Goal: Information Seeking & Learning: Learn about a topic

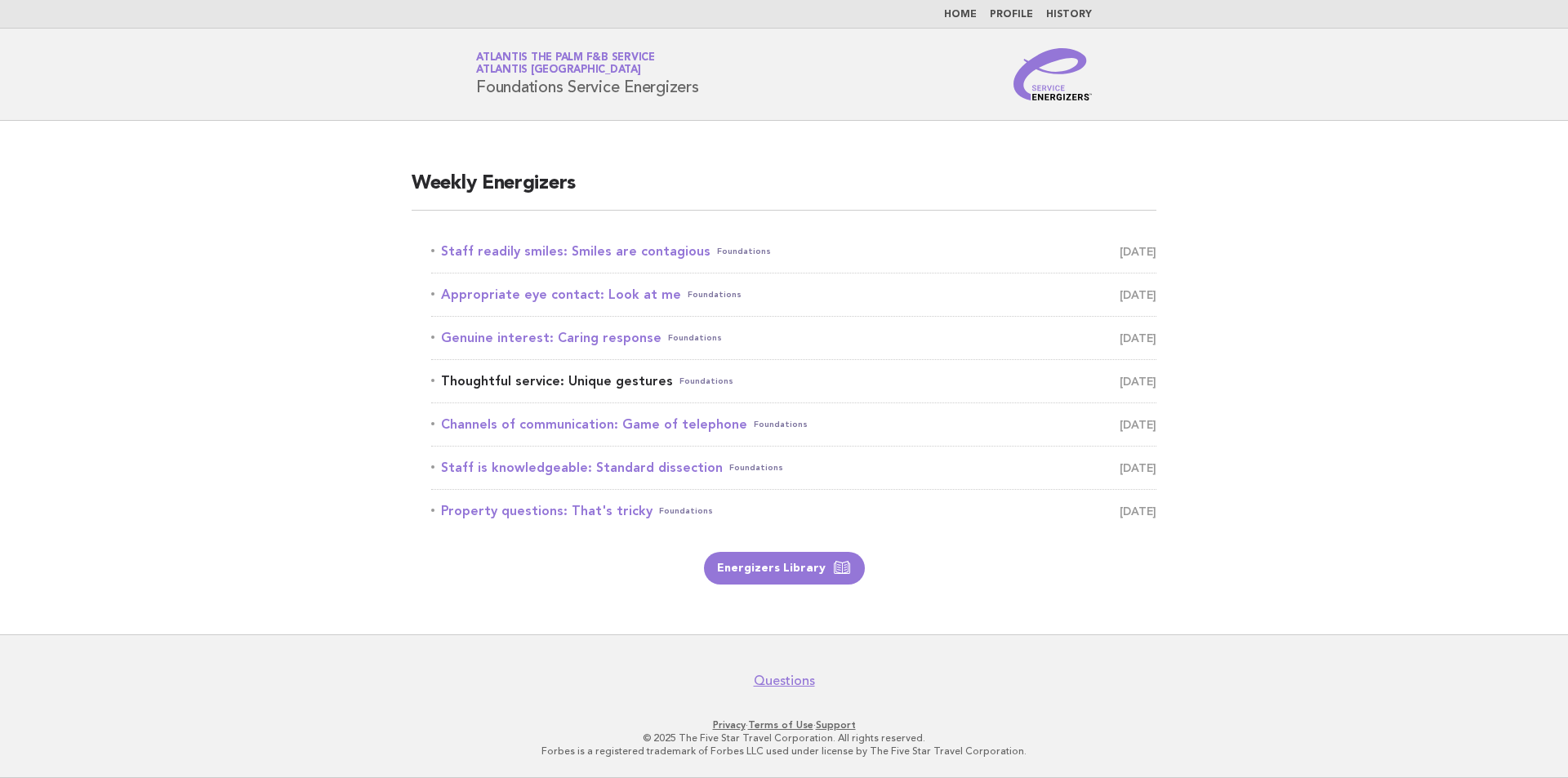
click at [640, 383] on link "Thoughtful service: Unique gestures Foundations [DATE]" at bounding box center [794, 381] width 726 height 23
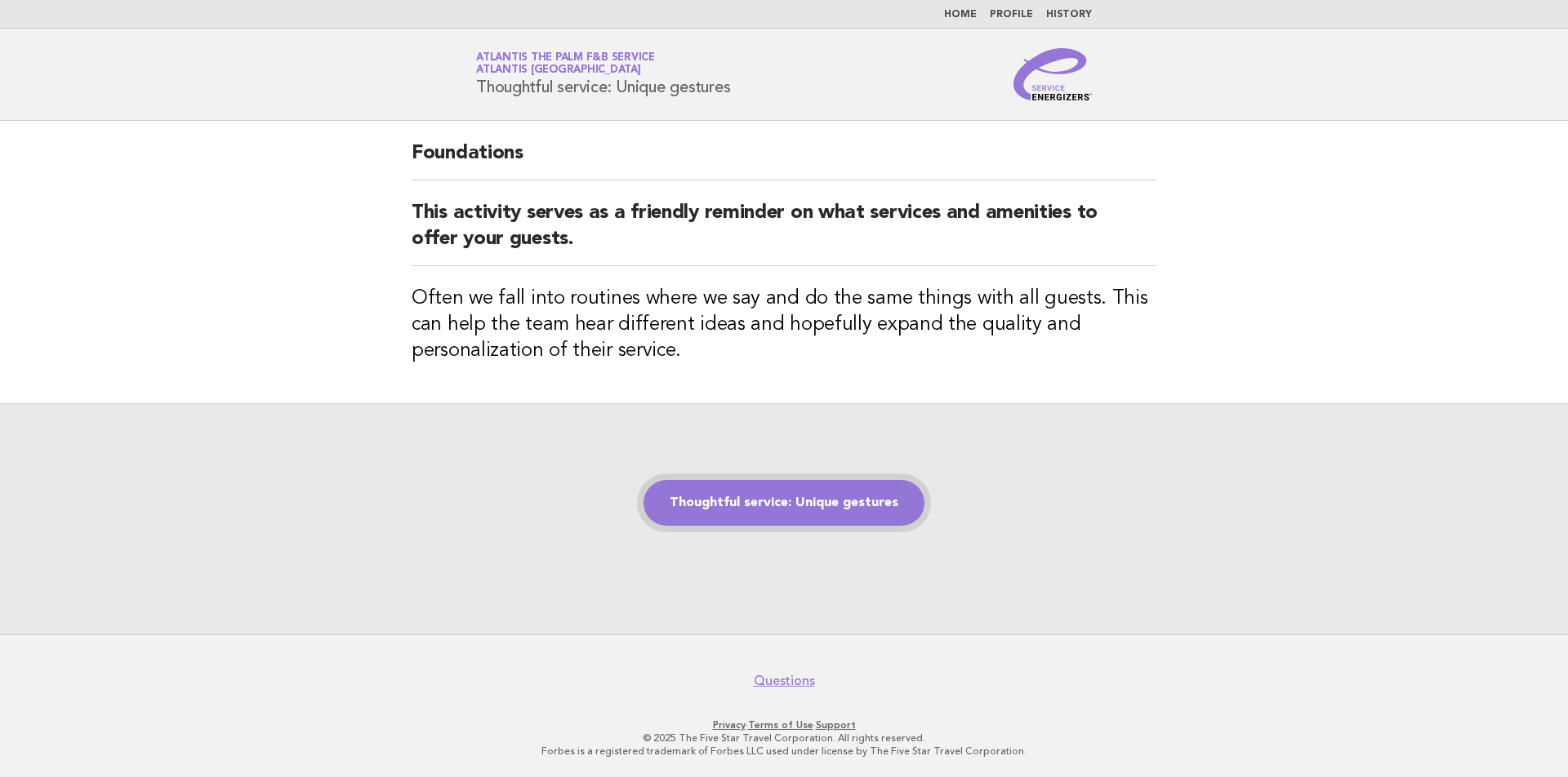
click at [764, 516] on link "Thoughtful service: Unique gestures" at bounding box center [784, 503] width 281 height 46
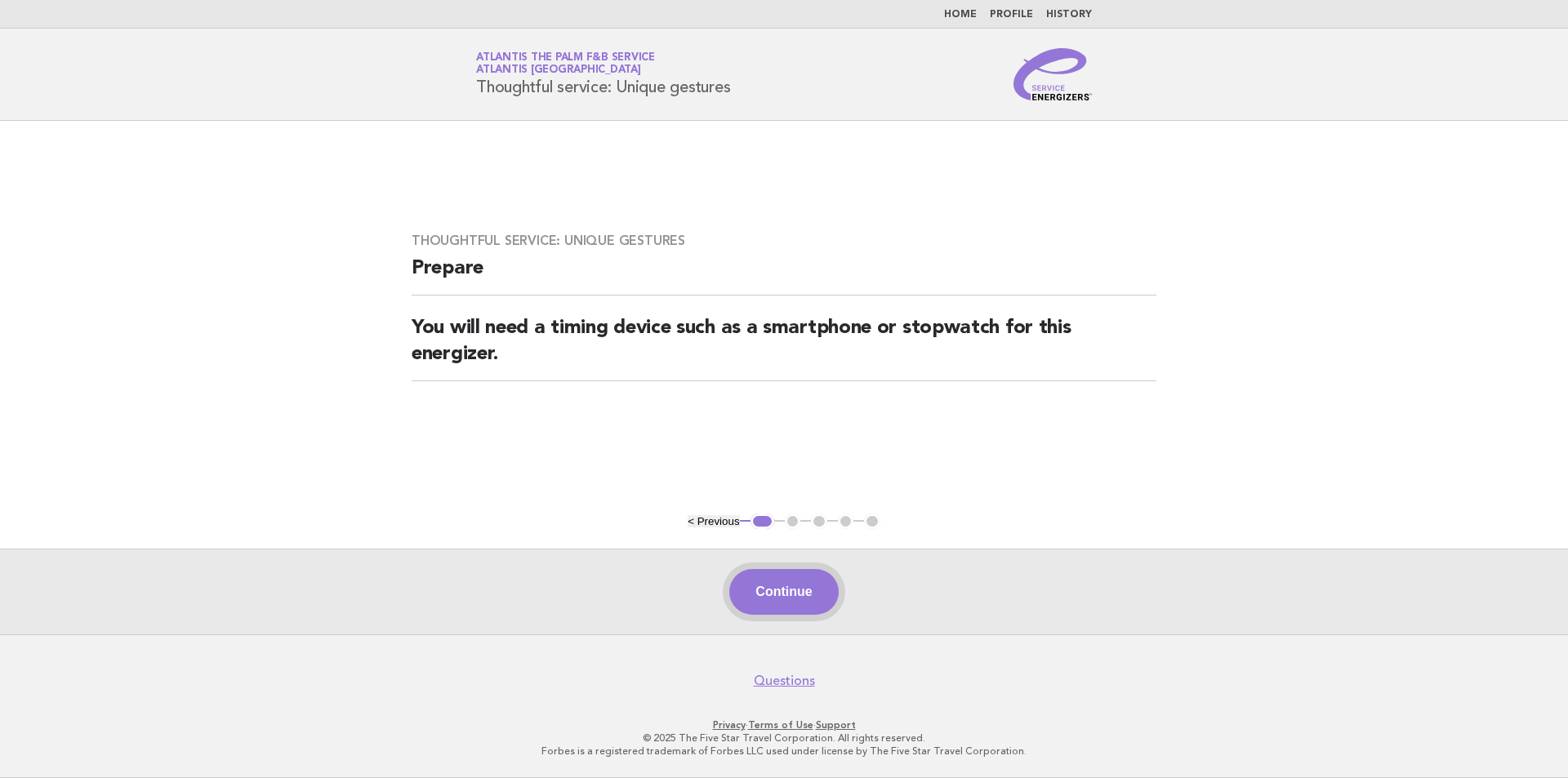
click at [788, 611] on button "Continue" at bounding box center [784, 592] width 109 height 46
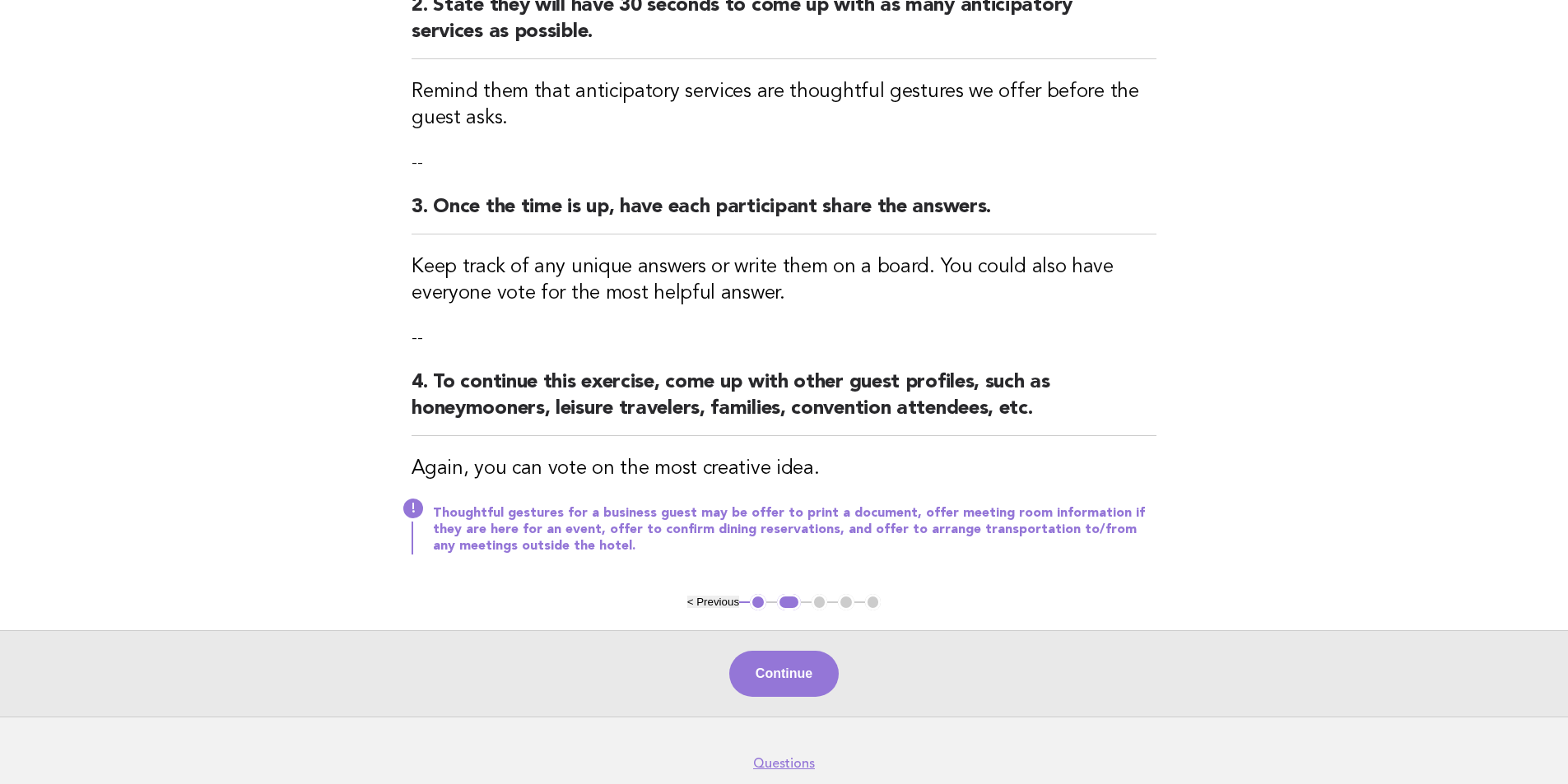
scroll to position [411, 0]
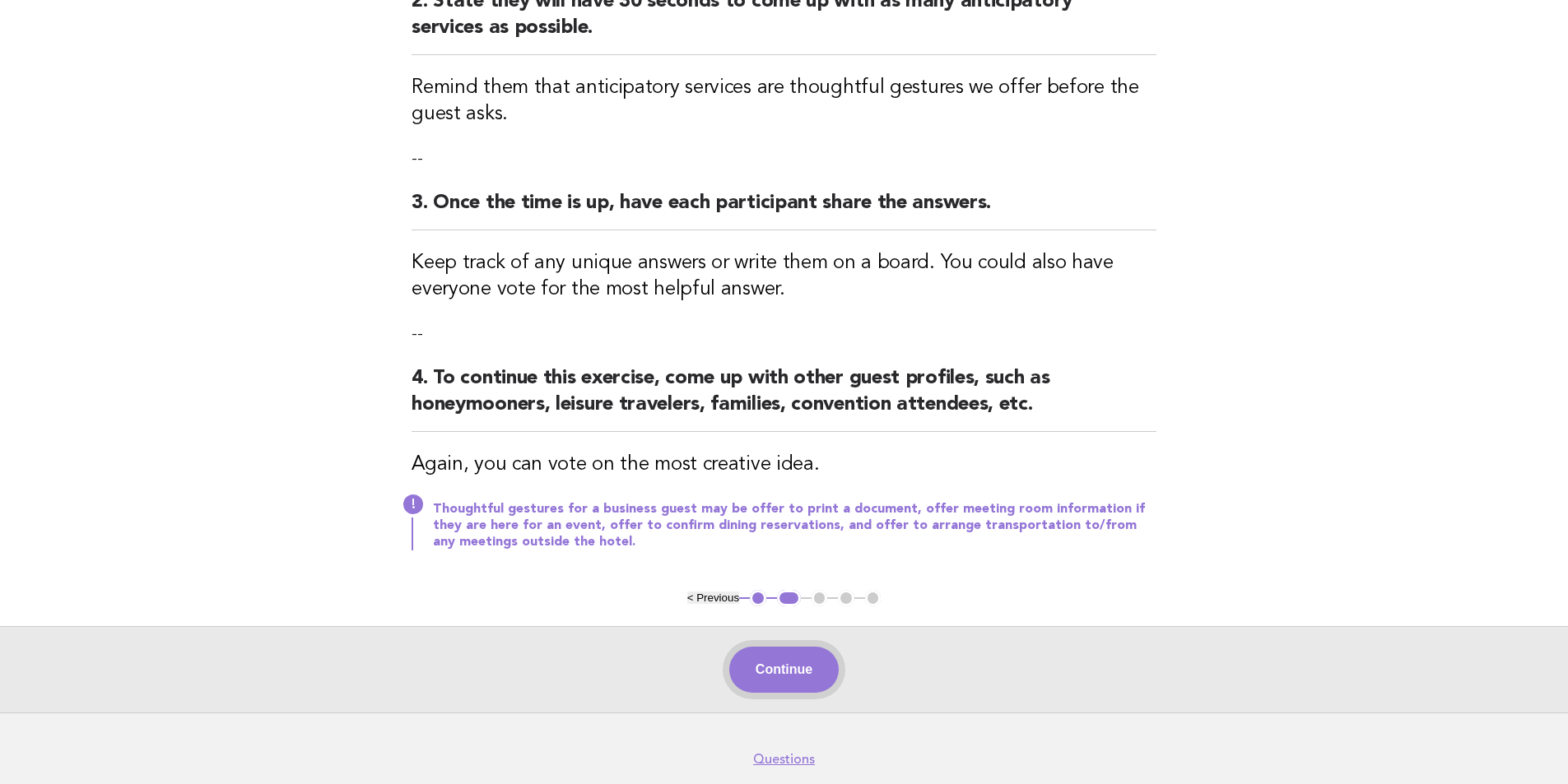
click at [813, 662] on button "Continue" at bounding box center [784, 670] width 110 height 46
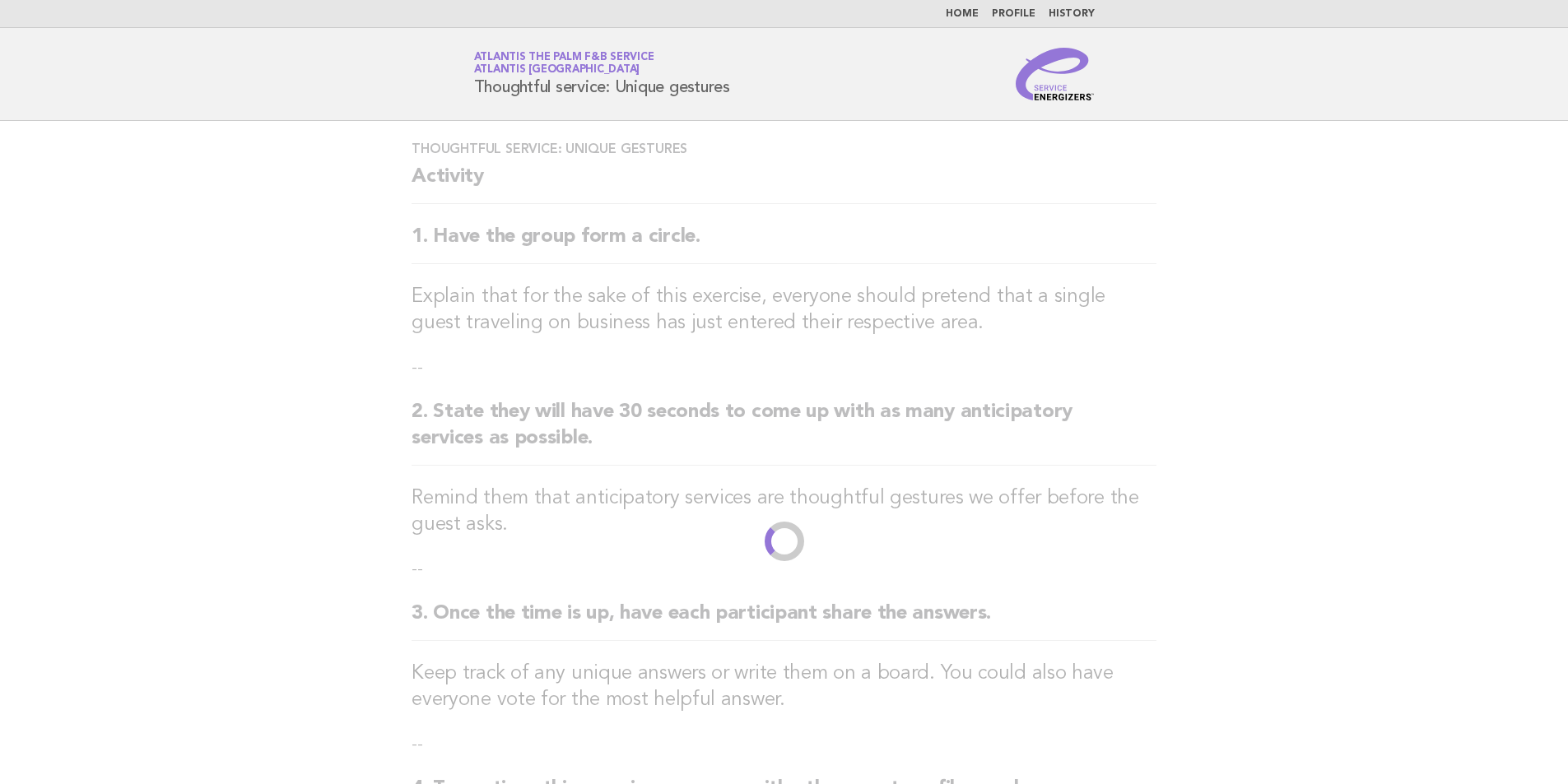
scroll to position [0, 0]
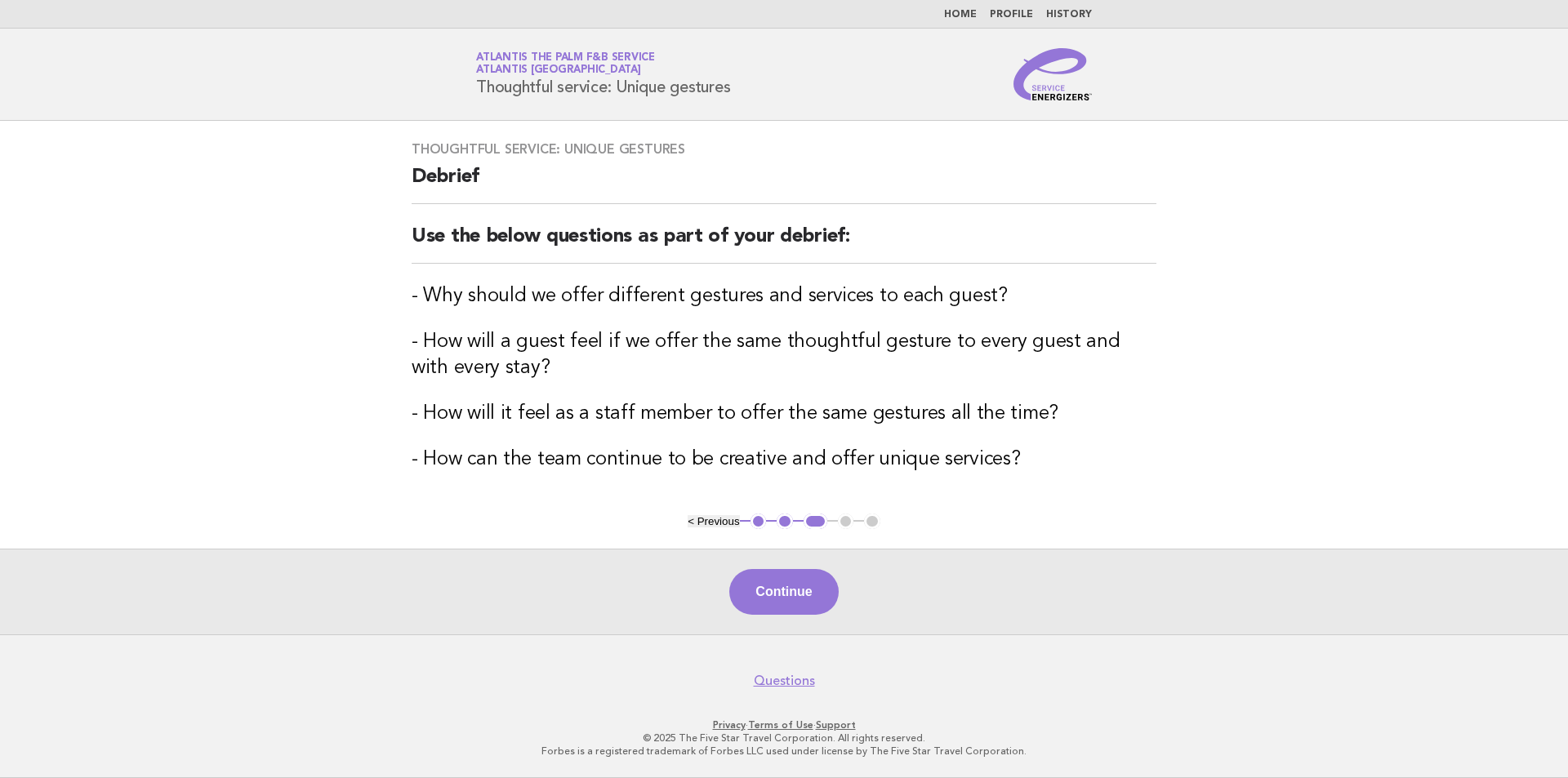
click at [418, 550] on div "Continue" at bounding box center [784, 592] width 1568 height 86
click at [752, 593] on button "Continue" at bounding box center [784, 592] width 109 height 46
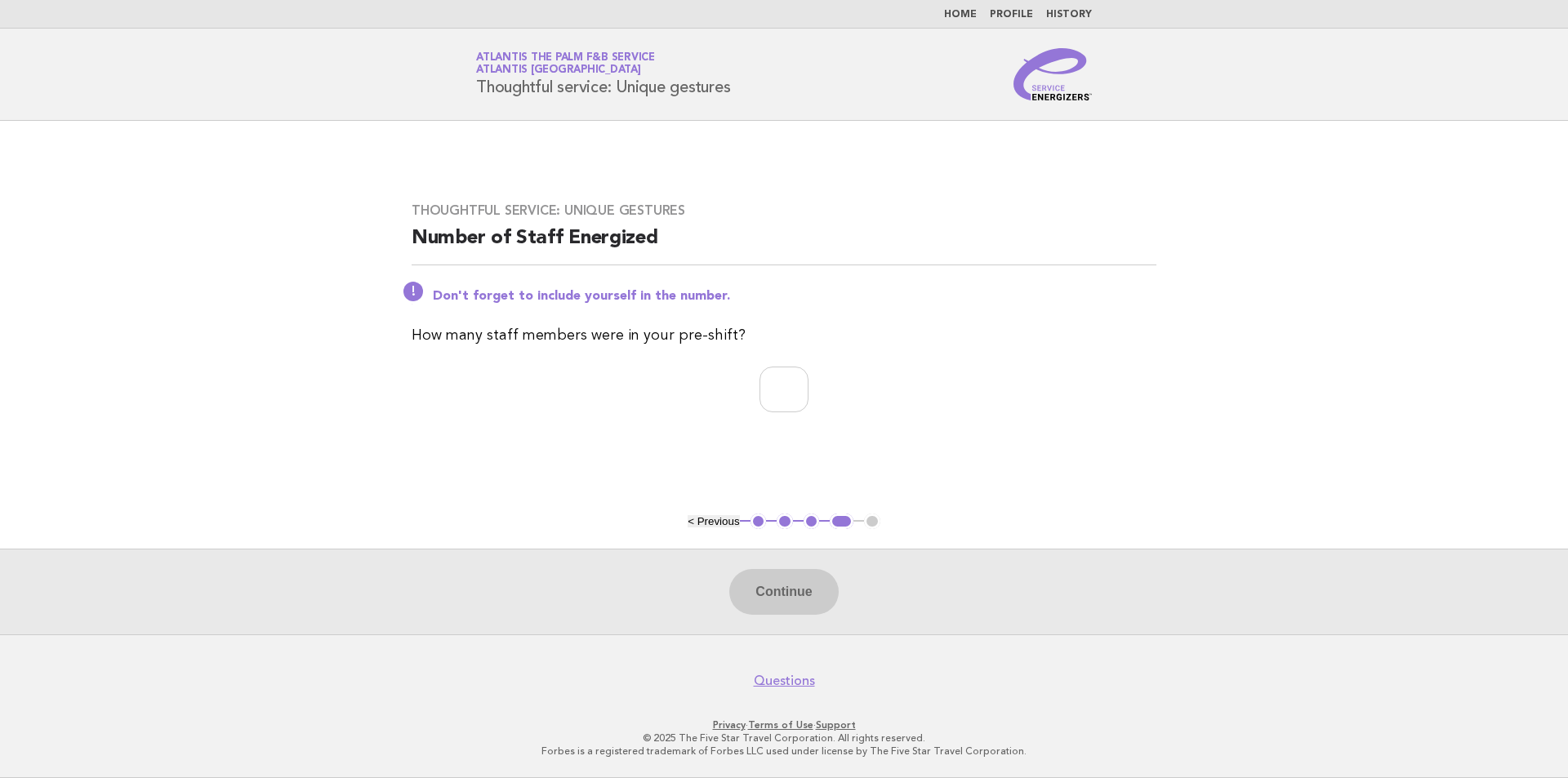
click at [709, 522] on button "< Previous" at bounding box center [714, 521] width 52 height 12
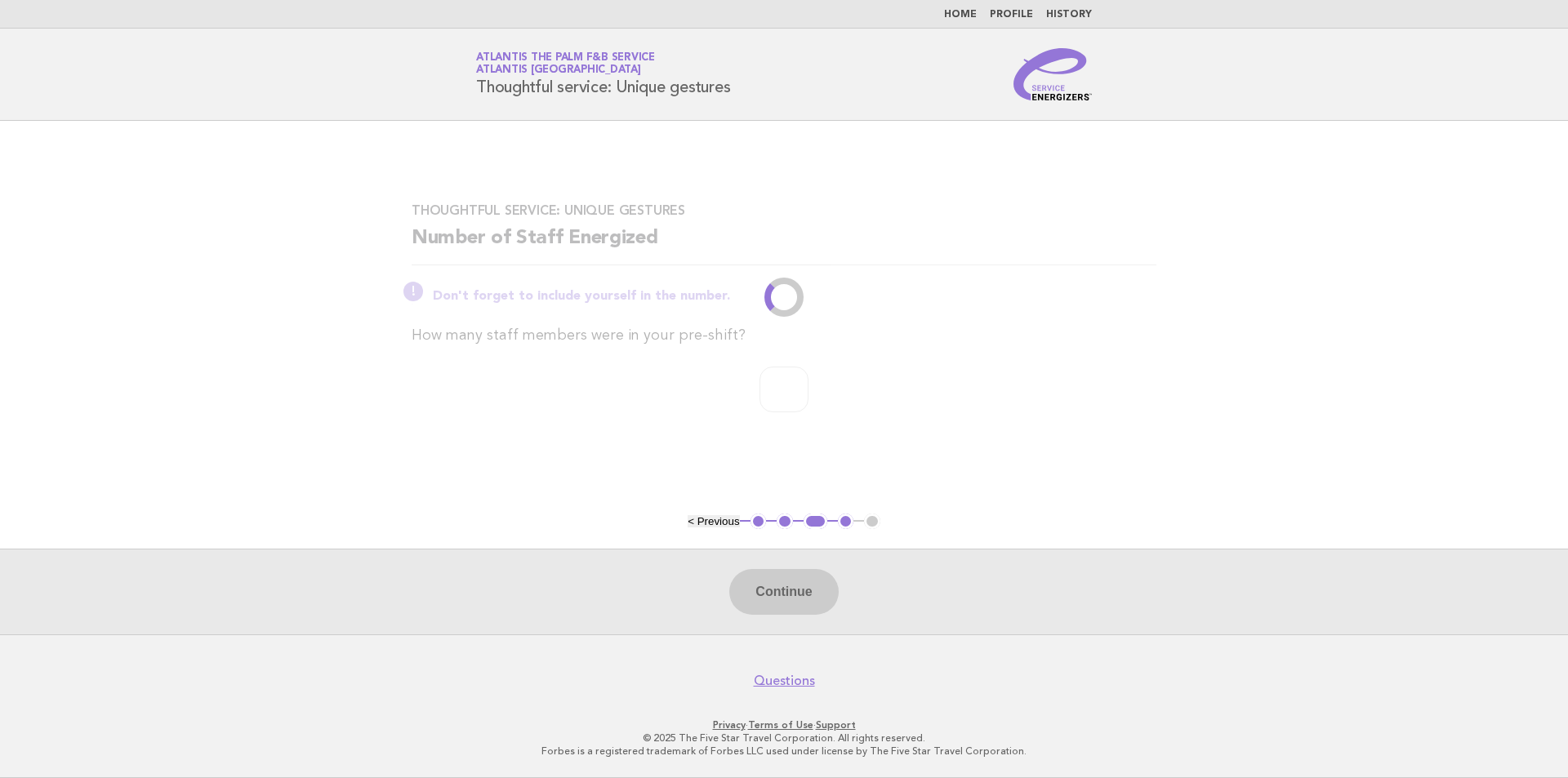
click at [709, 522] on li "< Previous" at bounding box center [714, 521] width 52 height 12
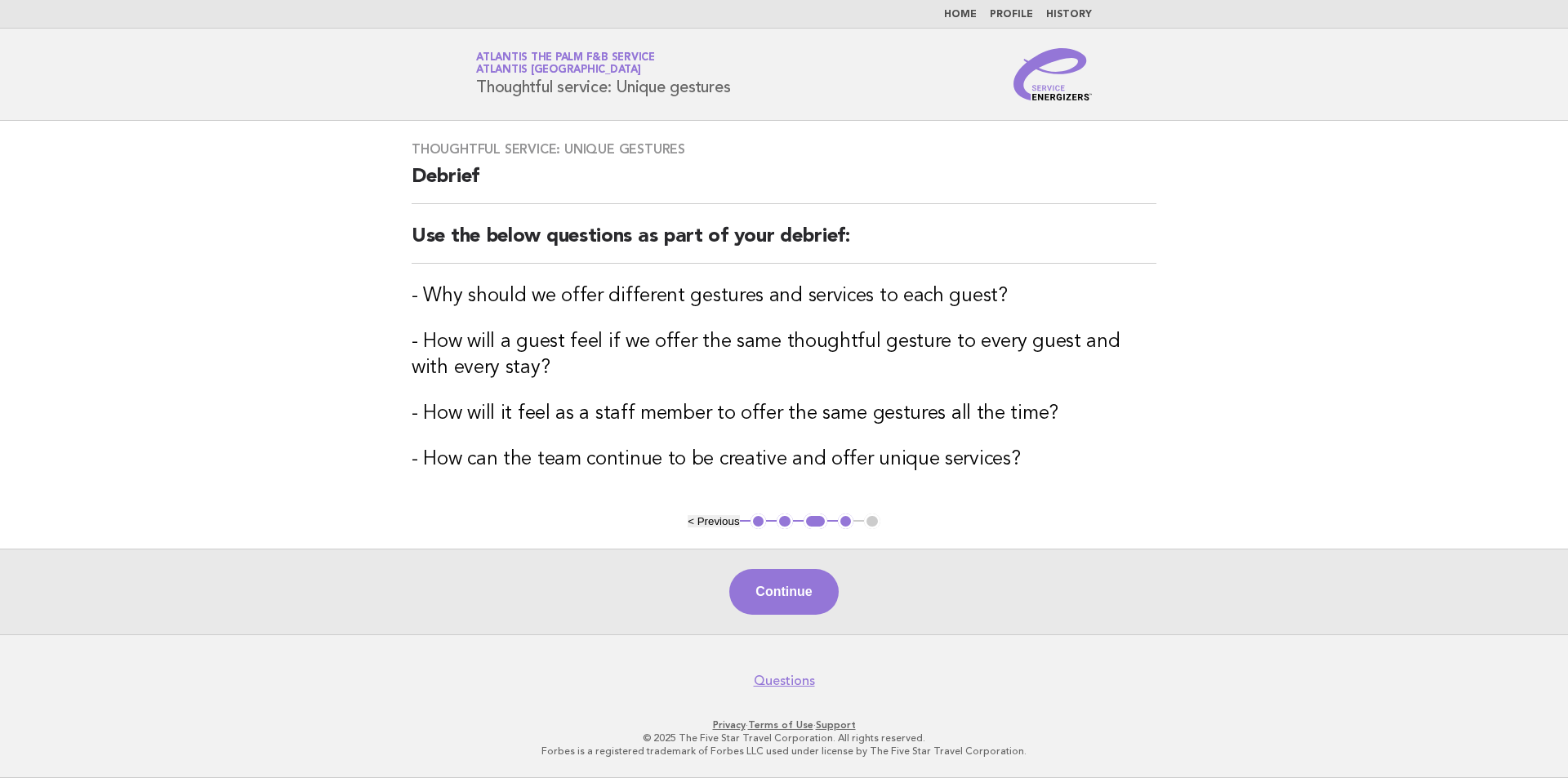
click at [709, 522] on button "< Previous" at bounding box center [714, 521] width 52 height 12
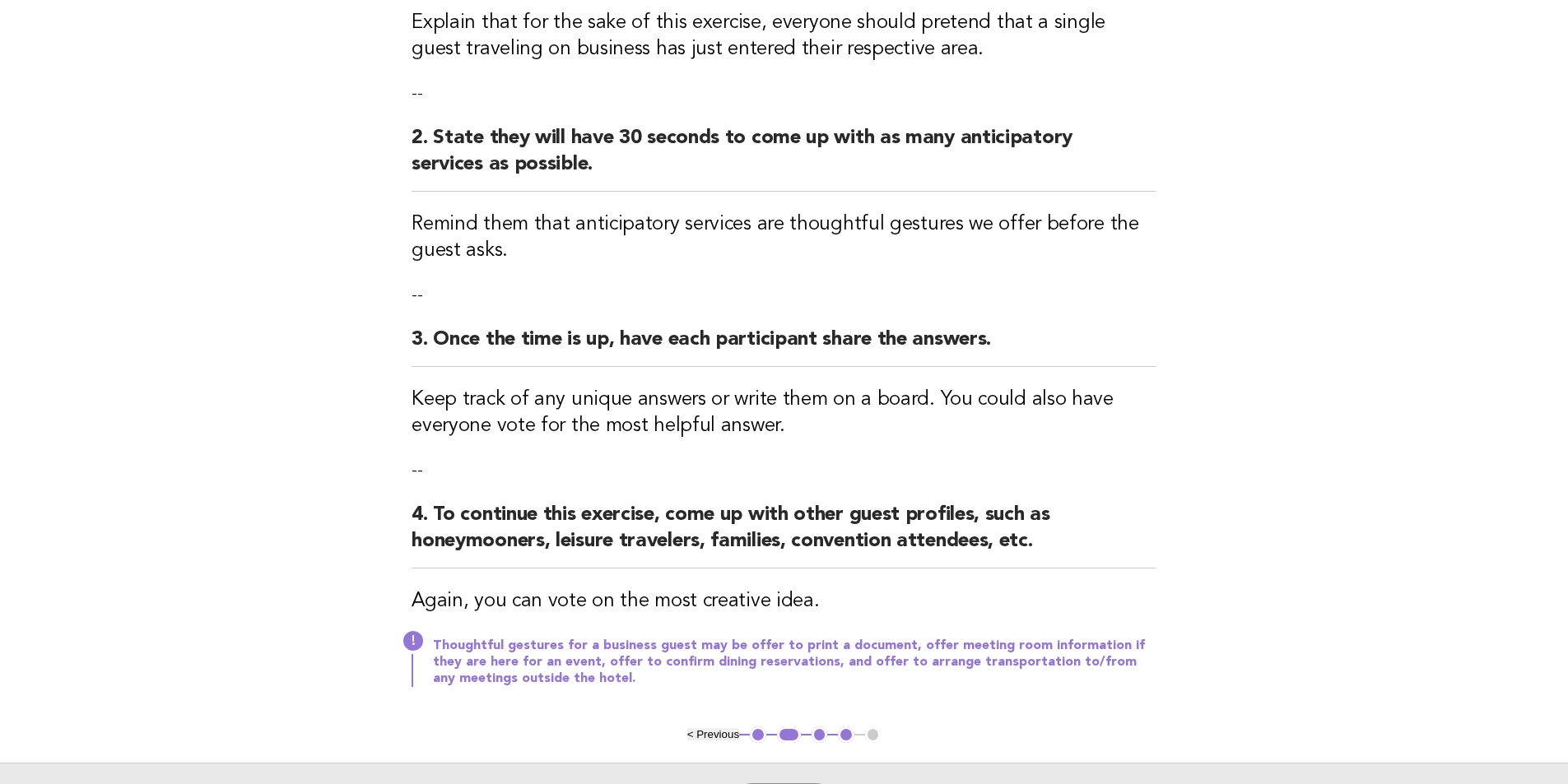
scroll to position [484, 0]
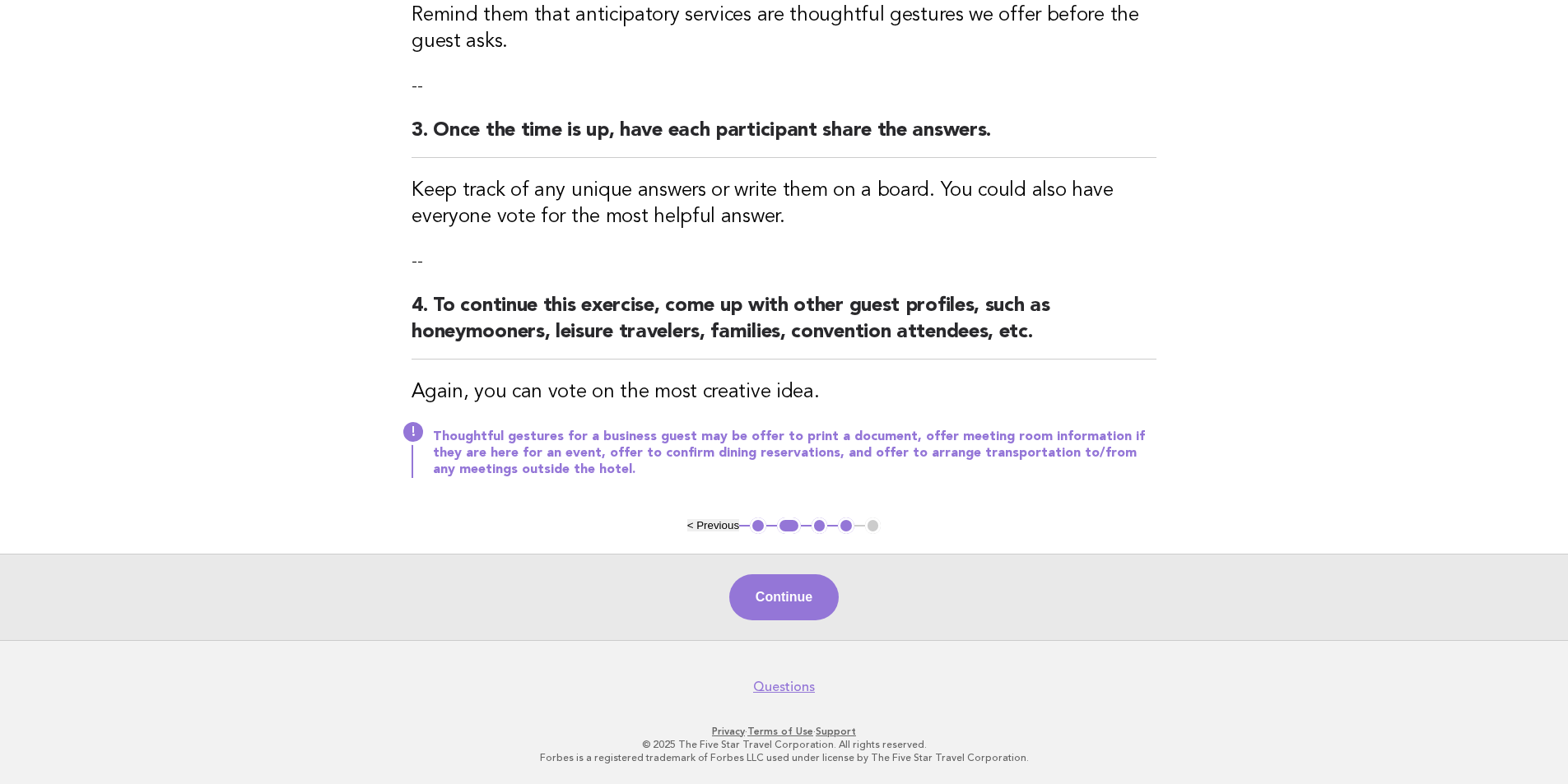
click at [720, 523] on button "< Previous" at bounding box center [713, 525] width 52 height 12
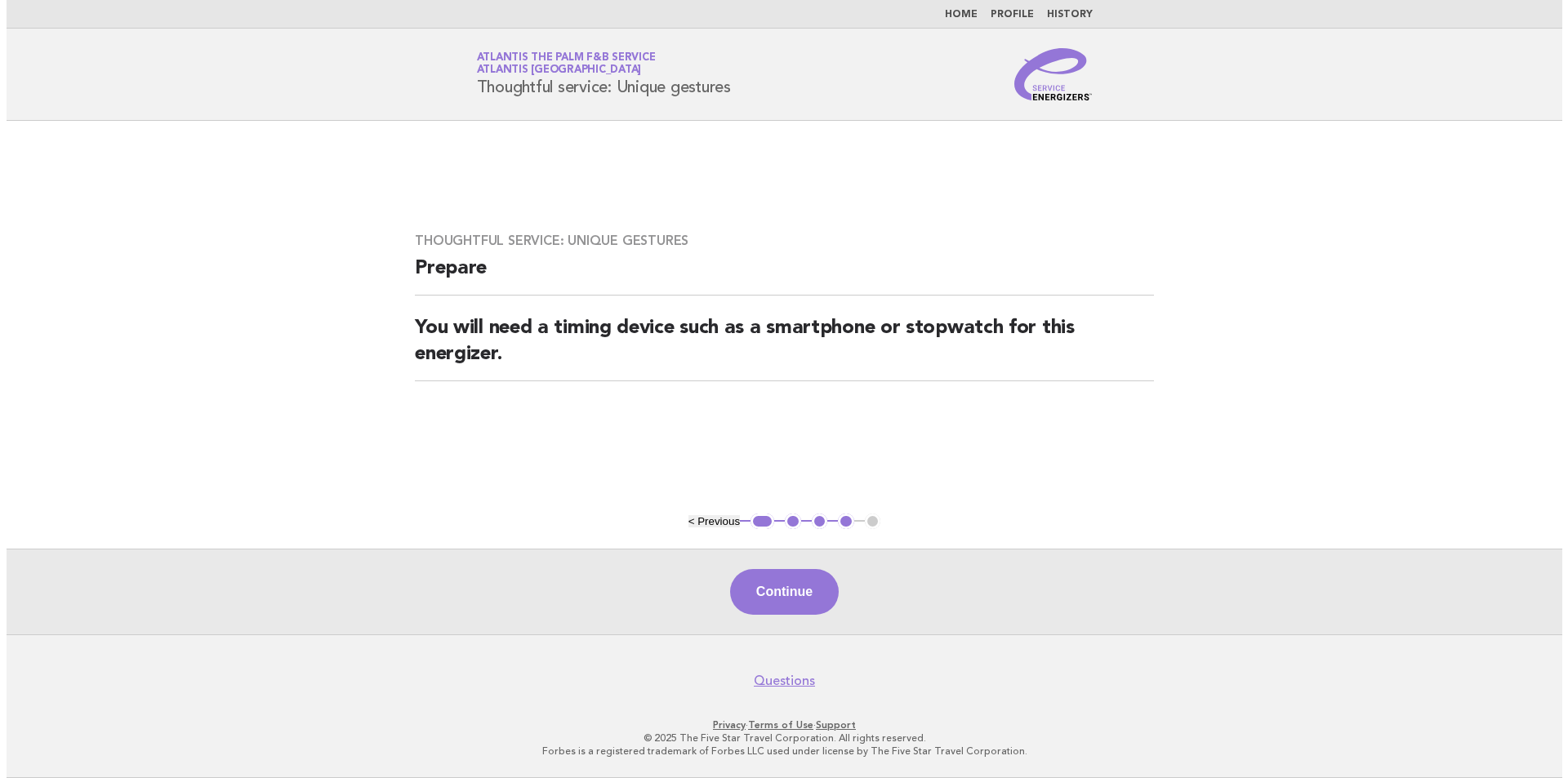
scroll to position [0, 0]
click at [715, 519] on button "< Previous" at bounding box center [714, 521] width 52 height 12
click at [711, 520] on button "< Previous" at bounding box center [714, 521] width 52 height 12
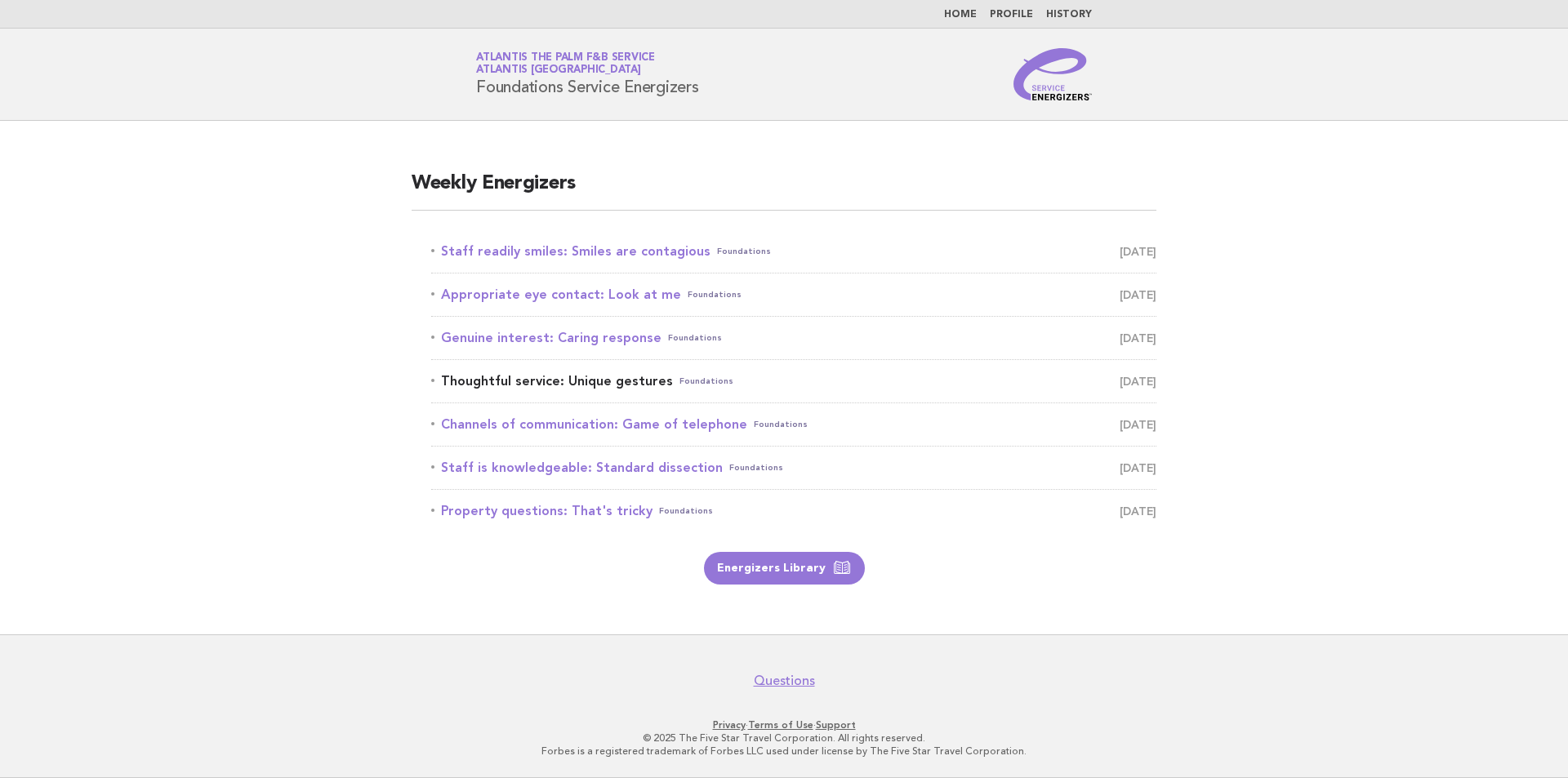
click at [626, 374] on link "Thoughtful service: Unique gestures Foundations [DATE]" at bounding box center [794, 381] width 726 height 23
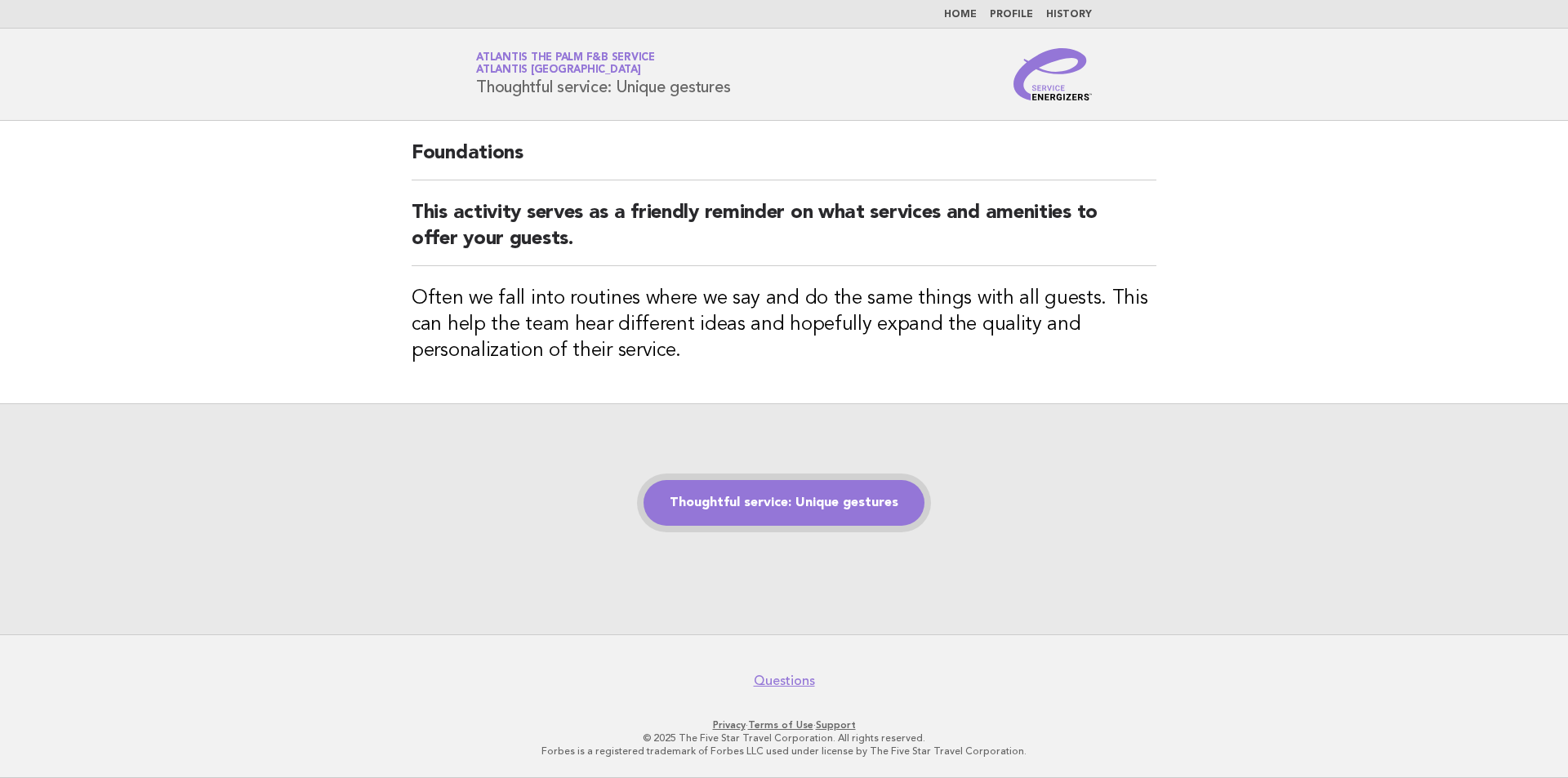
click at [785, 511] on link "Thoughtful service: Unique gestures" at bounding box center [784, 503] width 281 height 46
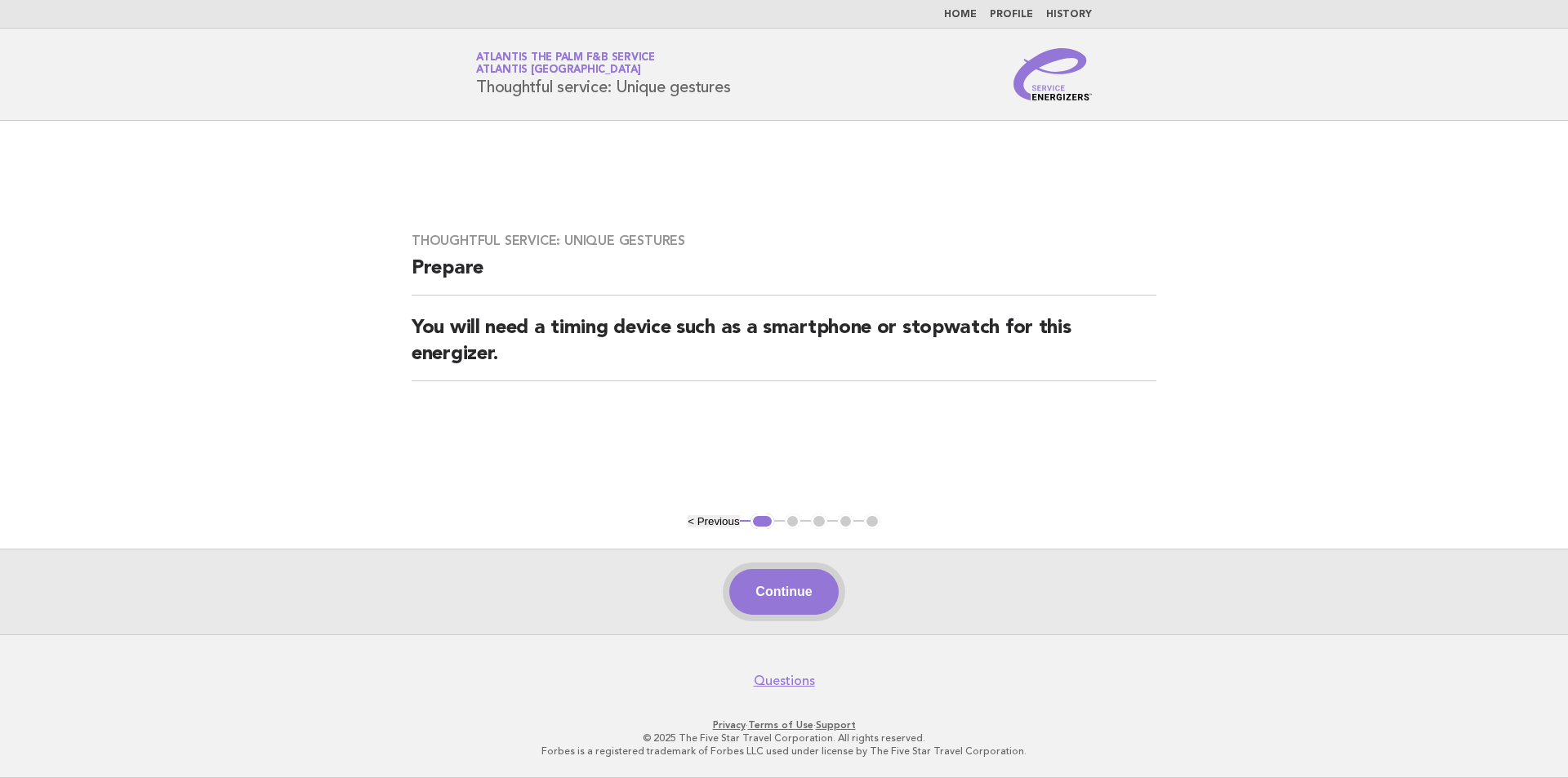
click at [772, 600] on button "Continue" at bounding box center [784, 592] width 109 height 46
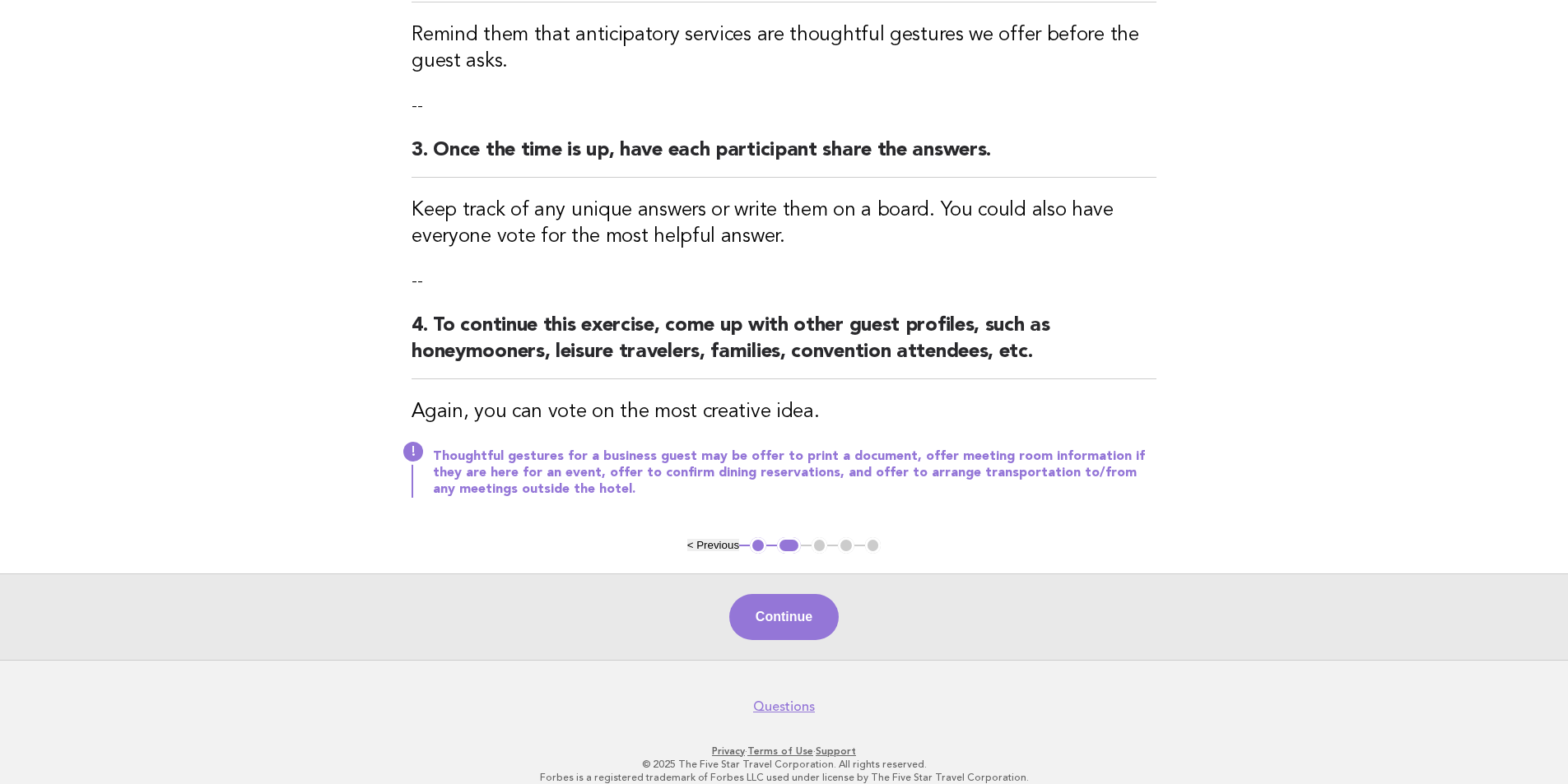
scroll to position [484, 0]
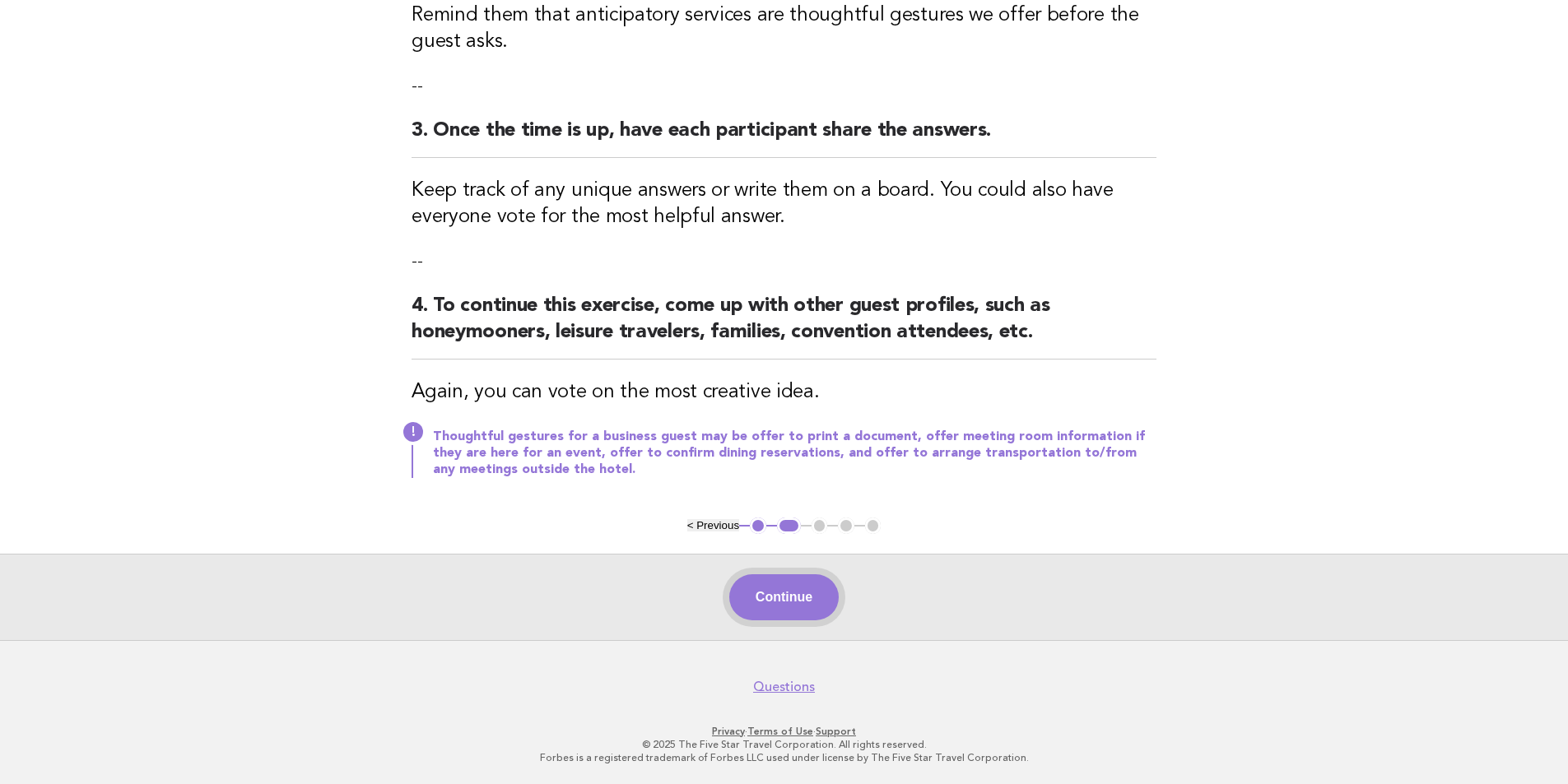
click at [793, 602] on button "Continue" at bounding box center [784, 597] width 110 height 46
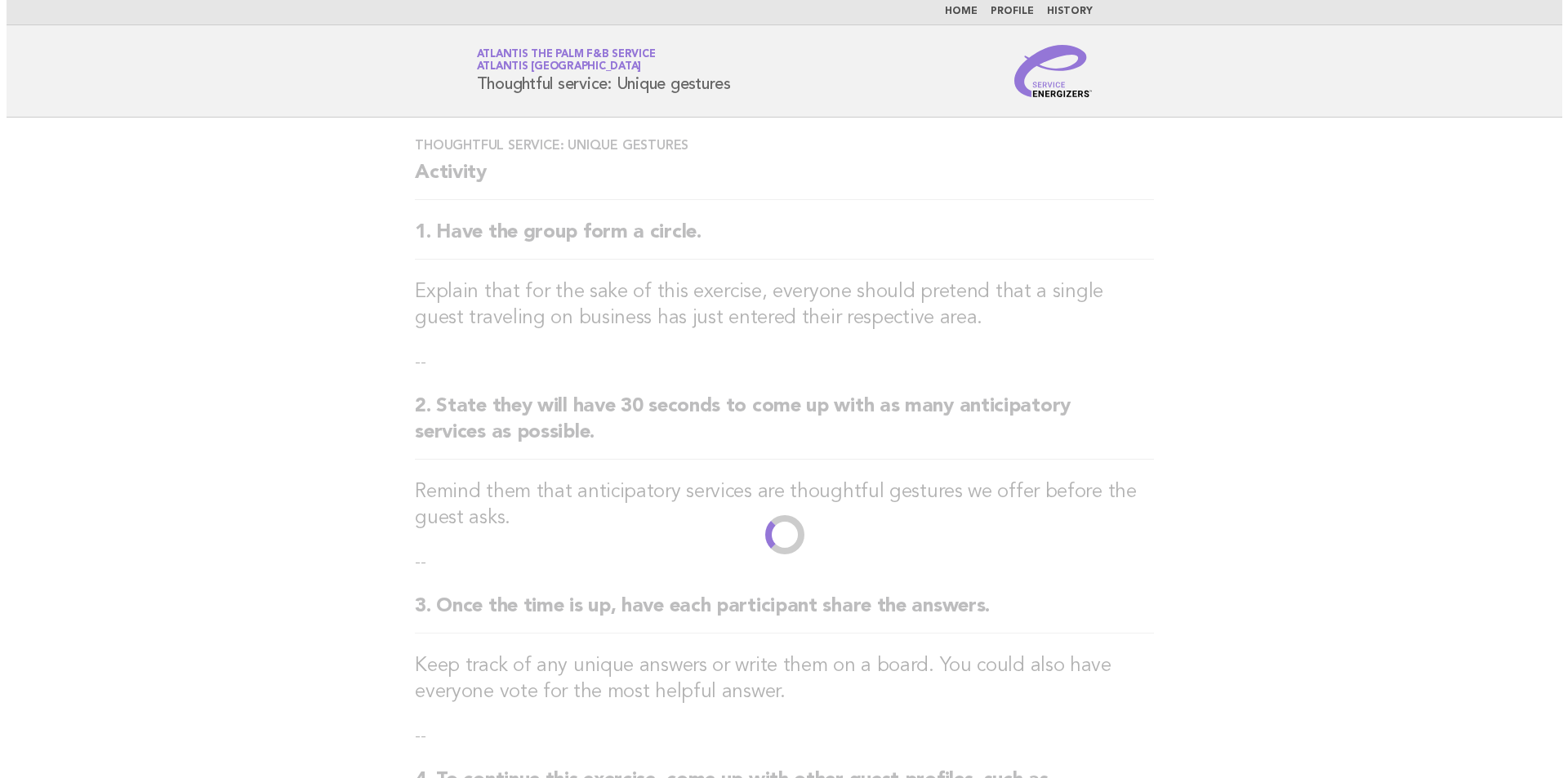
scroll to position [0, 0]
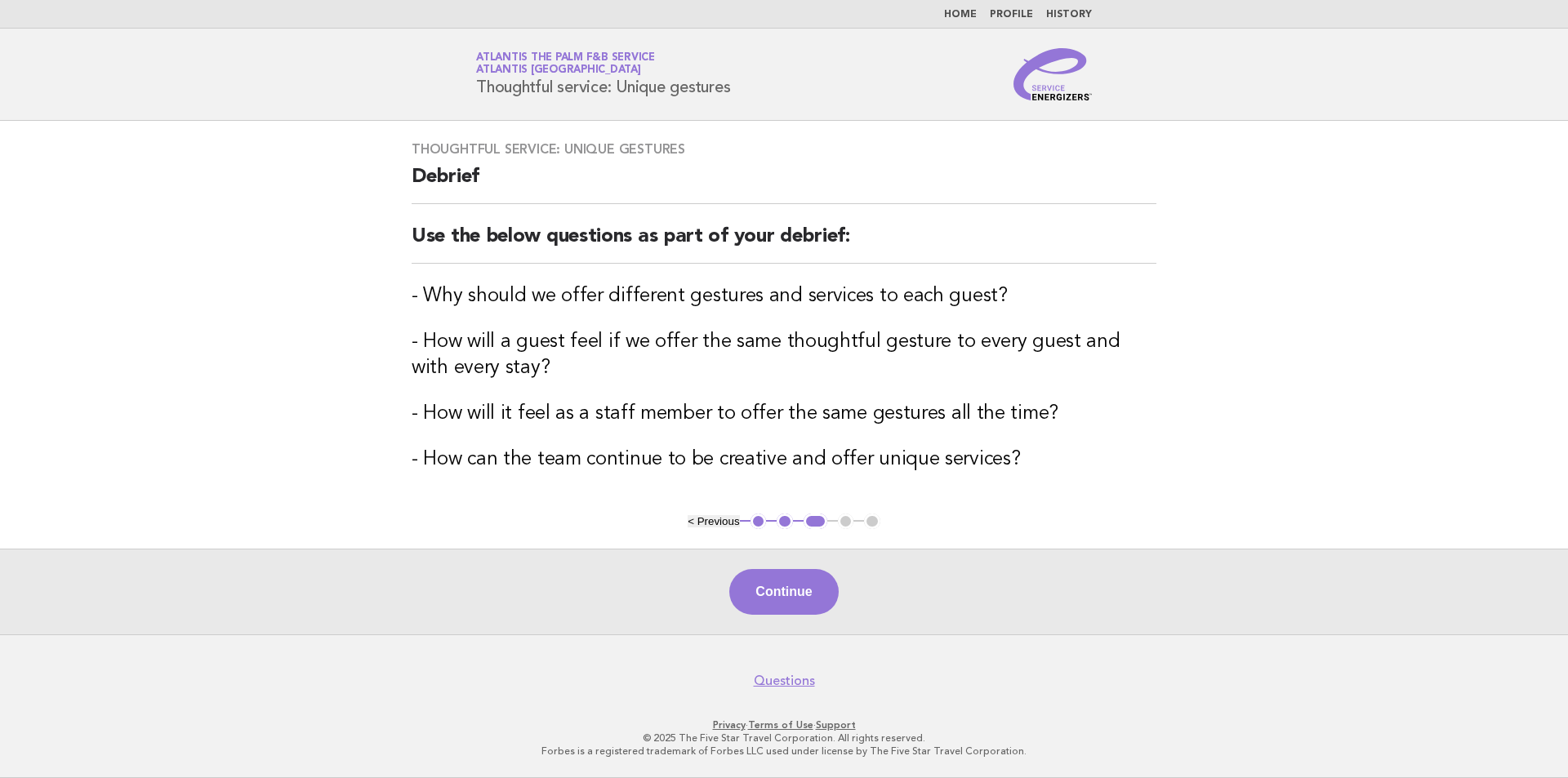
click at [967, 15] on link "Home" at bounding box center [960, 15] width 33 height 10
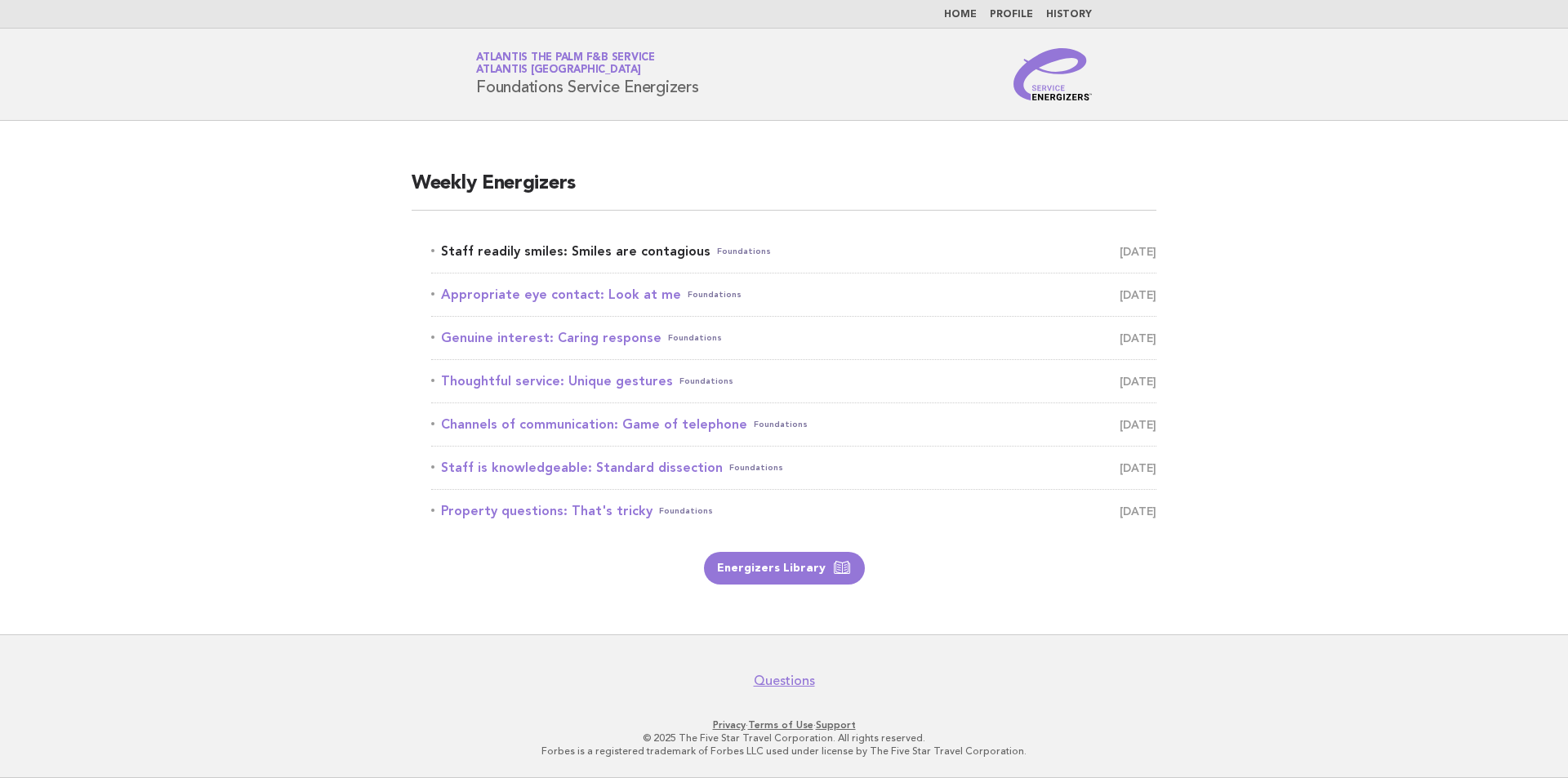
click at [616, 251] on link "Staff readily smiles: Smiles are contagious Foundations August 25" at bounding box center [794, 251] width 726 height 23
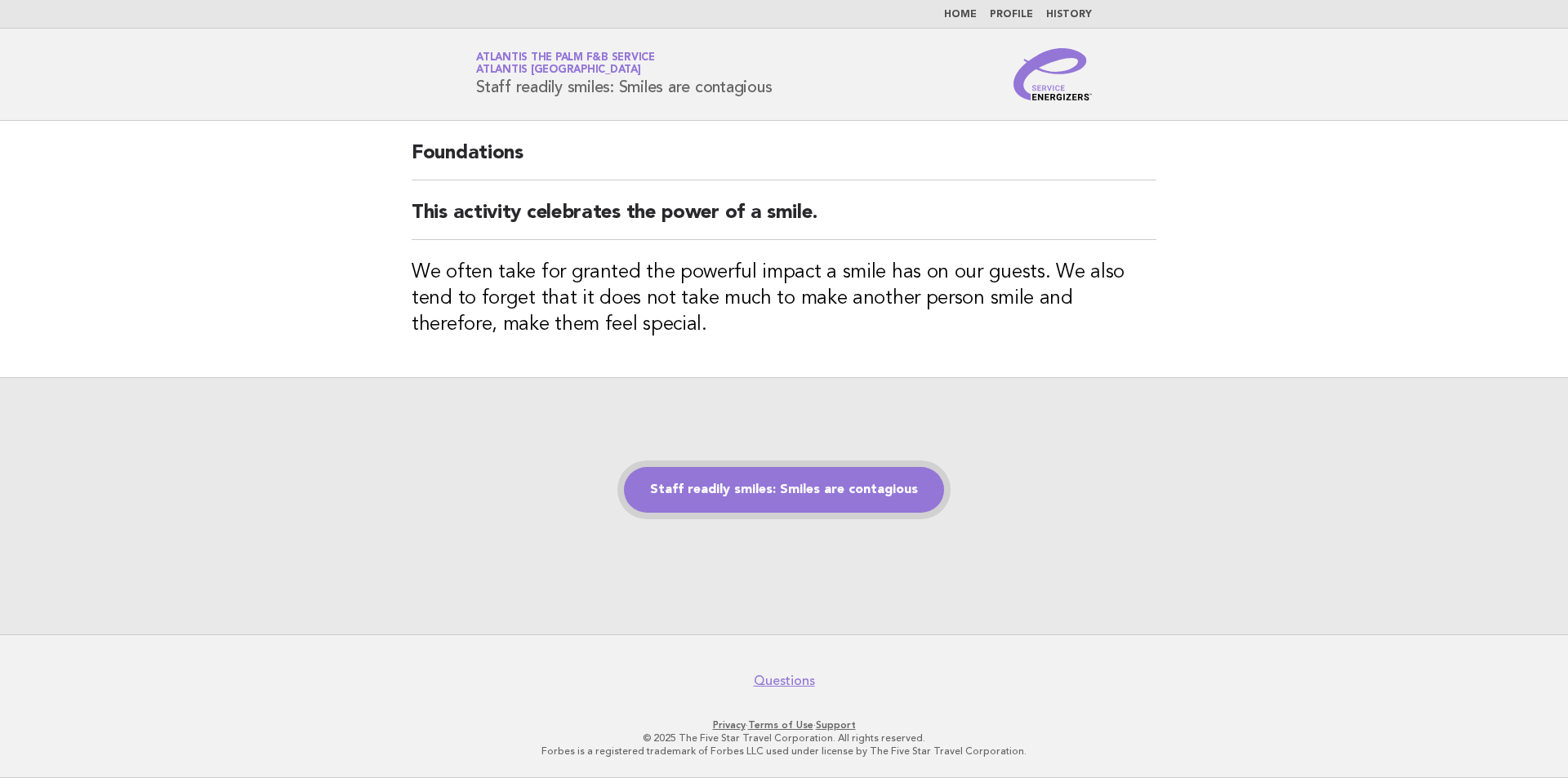
click at [750, 500] on link "Staff readily smiles: Smiles are contagious" at bounding box center [784, 490] width 320 height 46
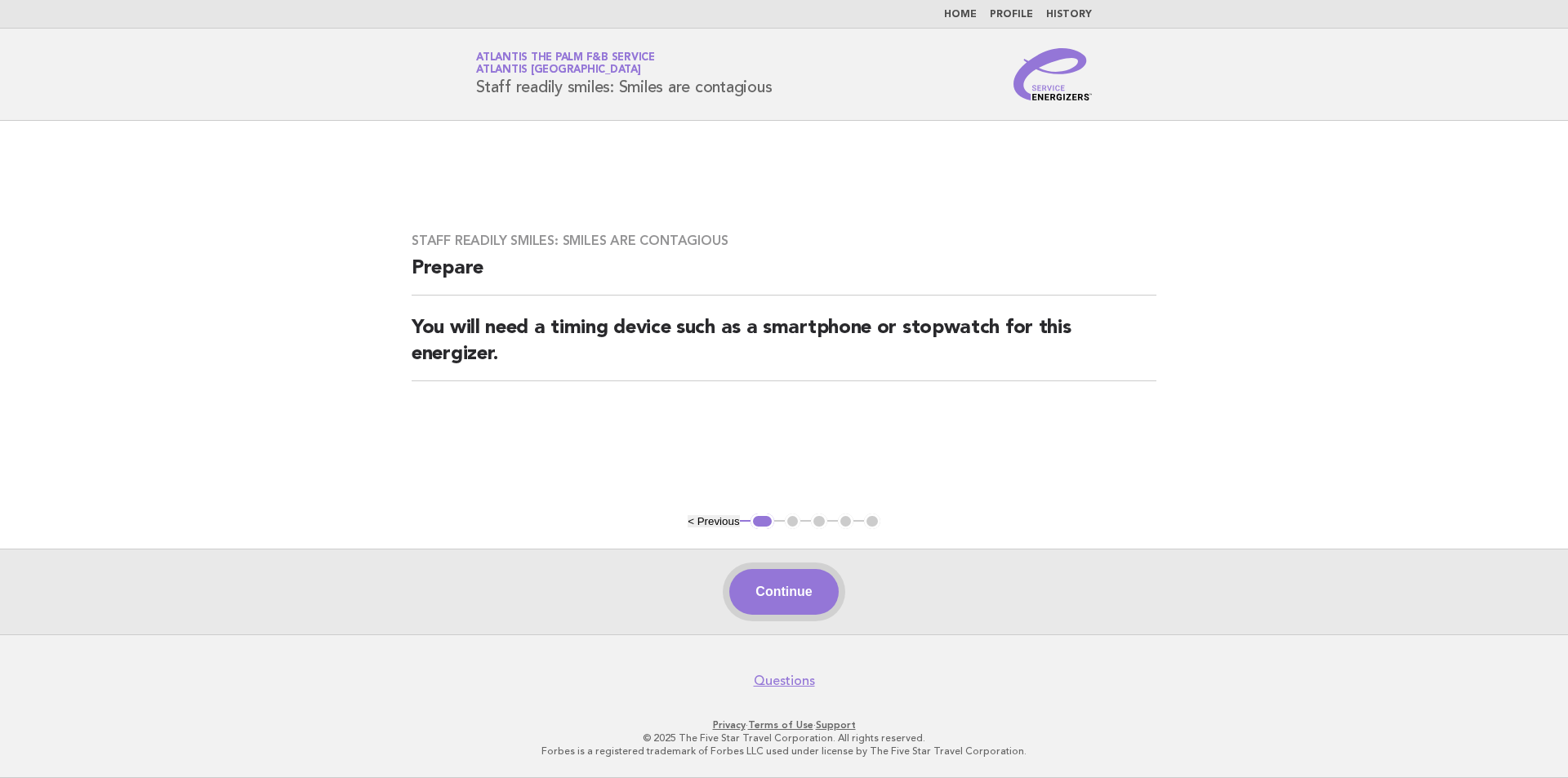
click at [778, 594] on button "Continue" at bounding box center [784, 592] width 109 height 46
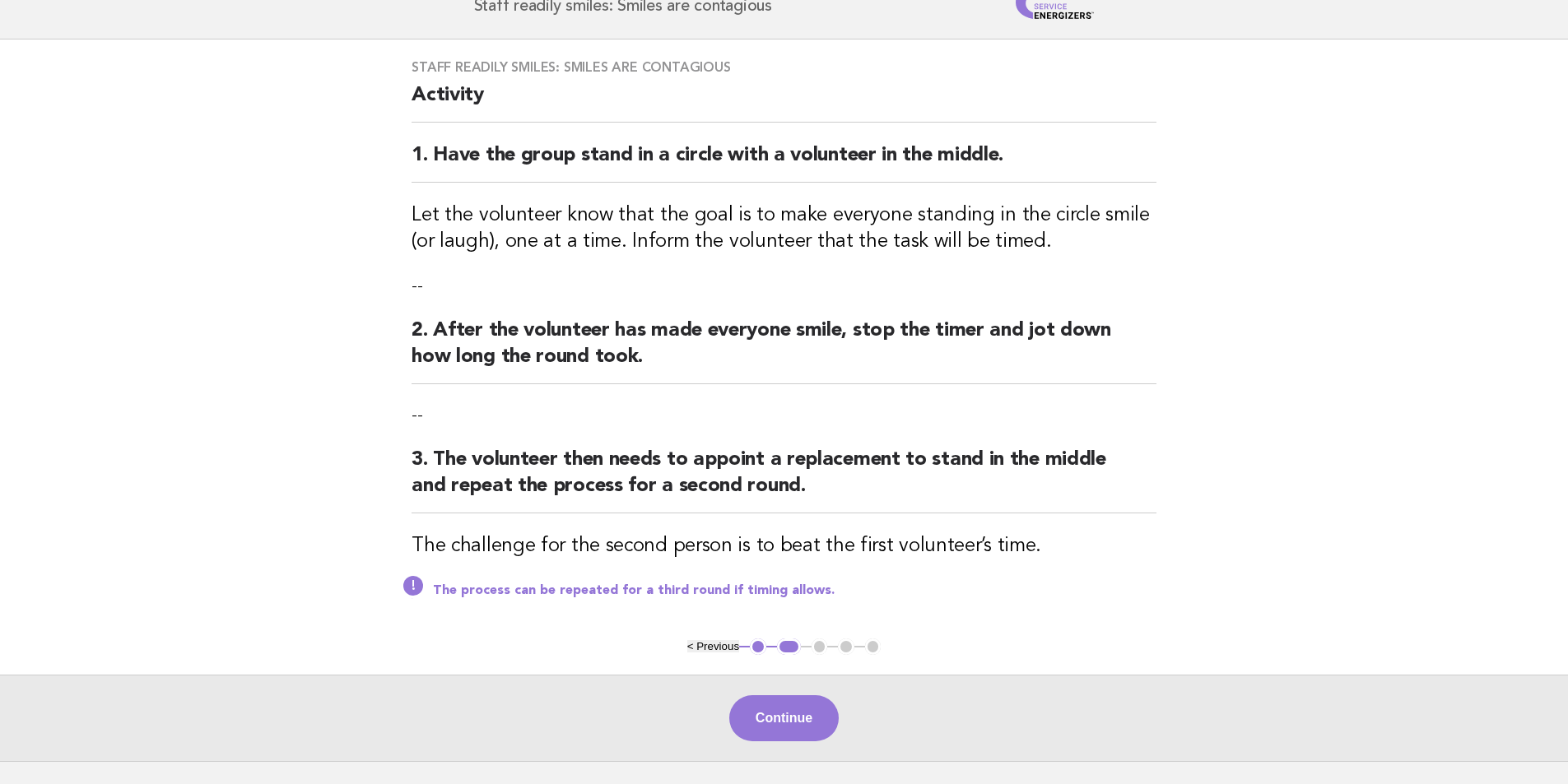
scroll to position [165, 0]
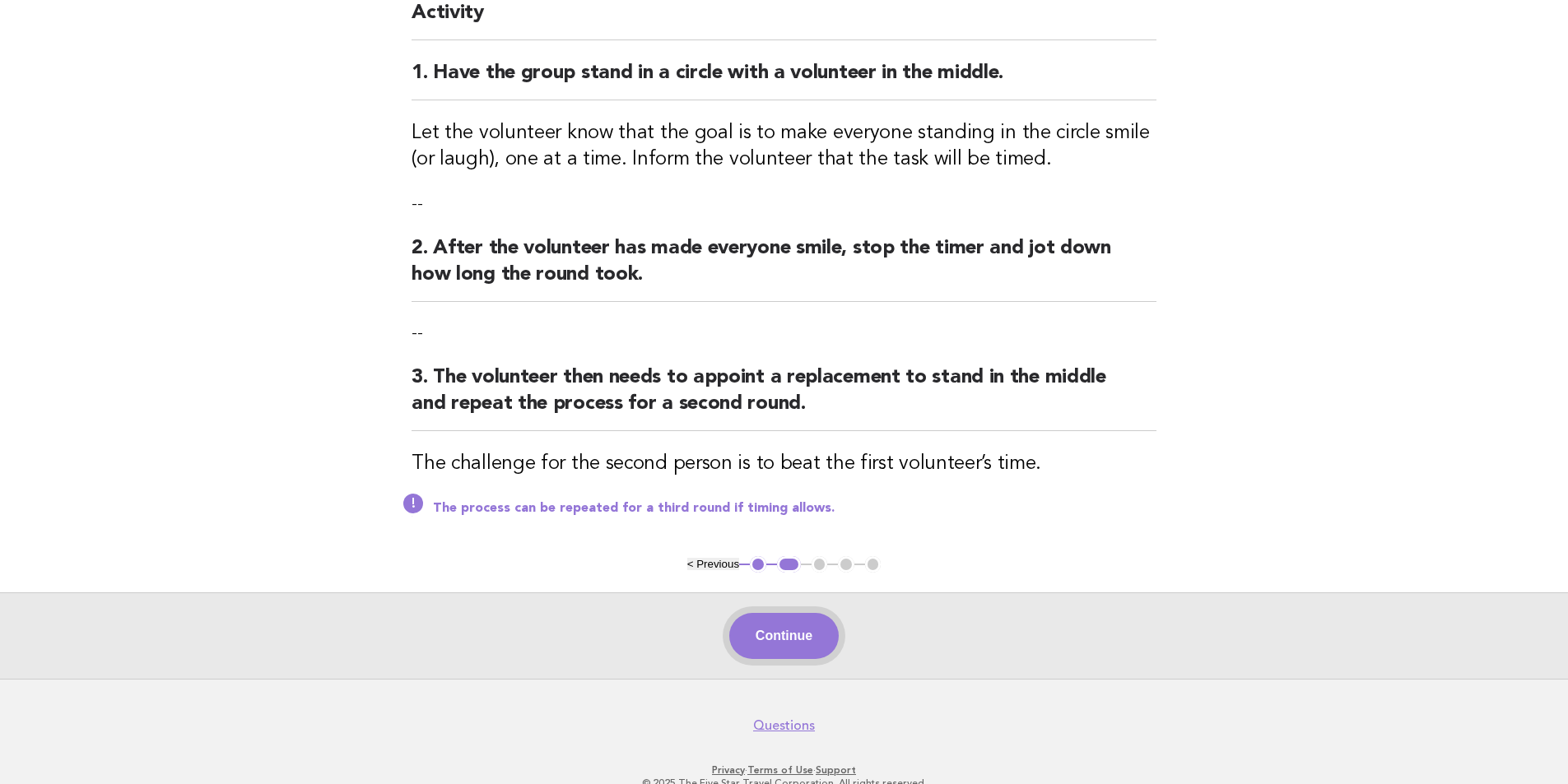
click at [788, 630] on button "Continue" at bounding box center [784, 636] width 110 height 46
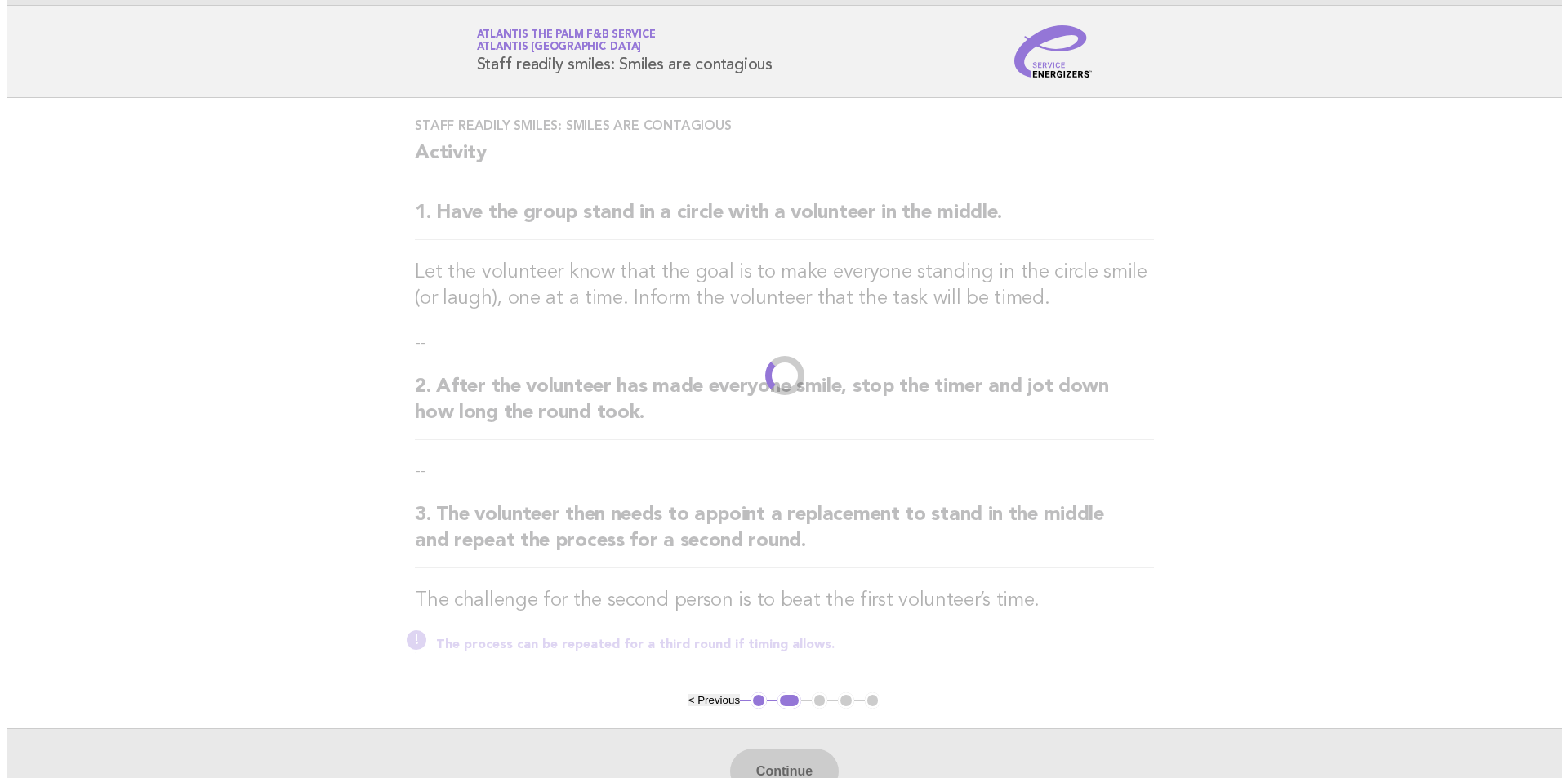
scroll to position [0, 0]
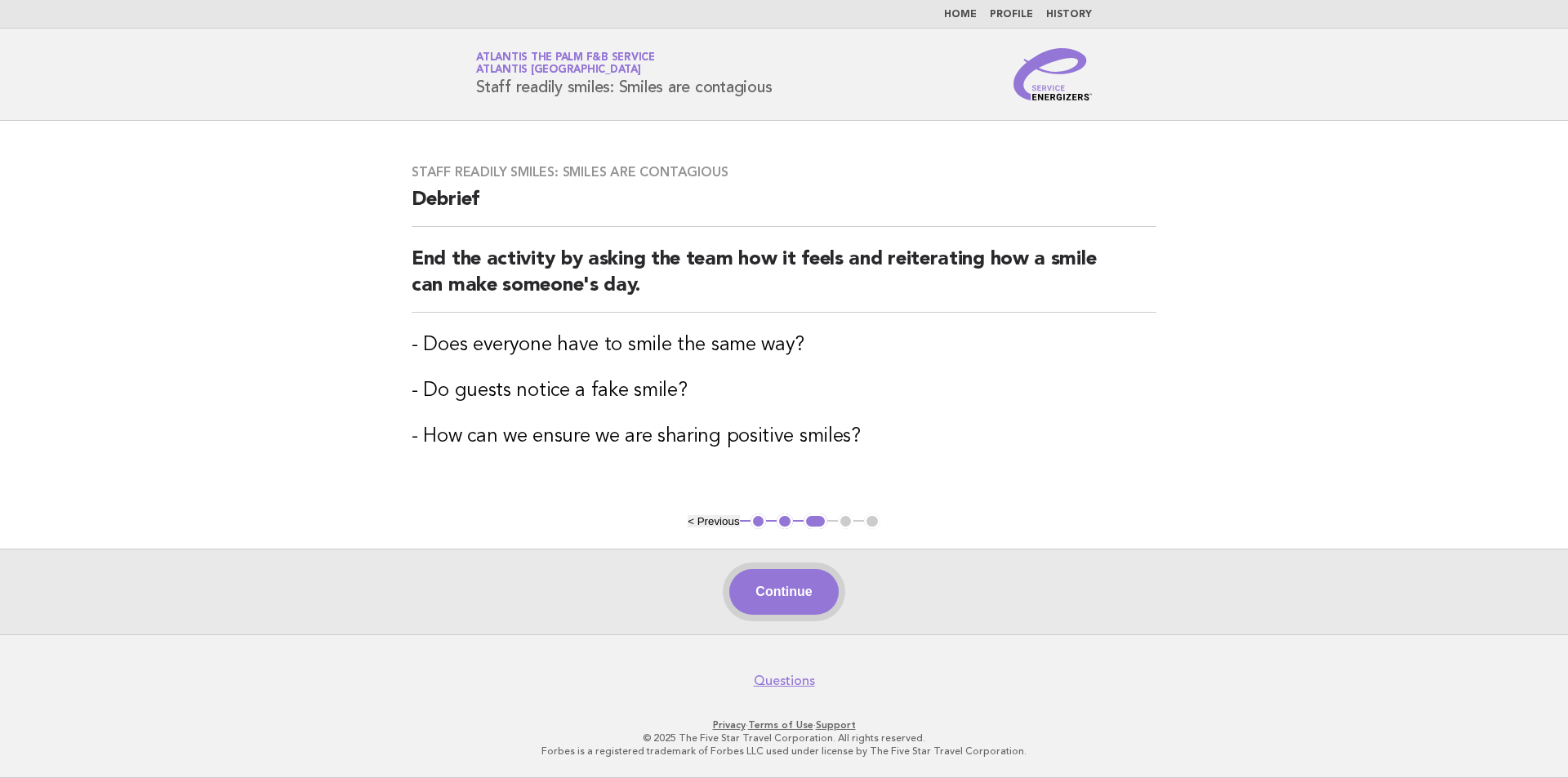
click at [790, 589] on button "Continue" at bounding box center [784, 592] width 109 height 46
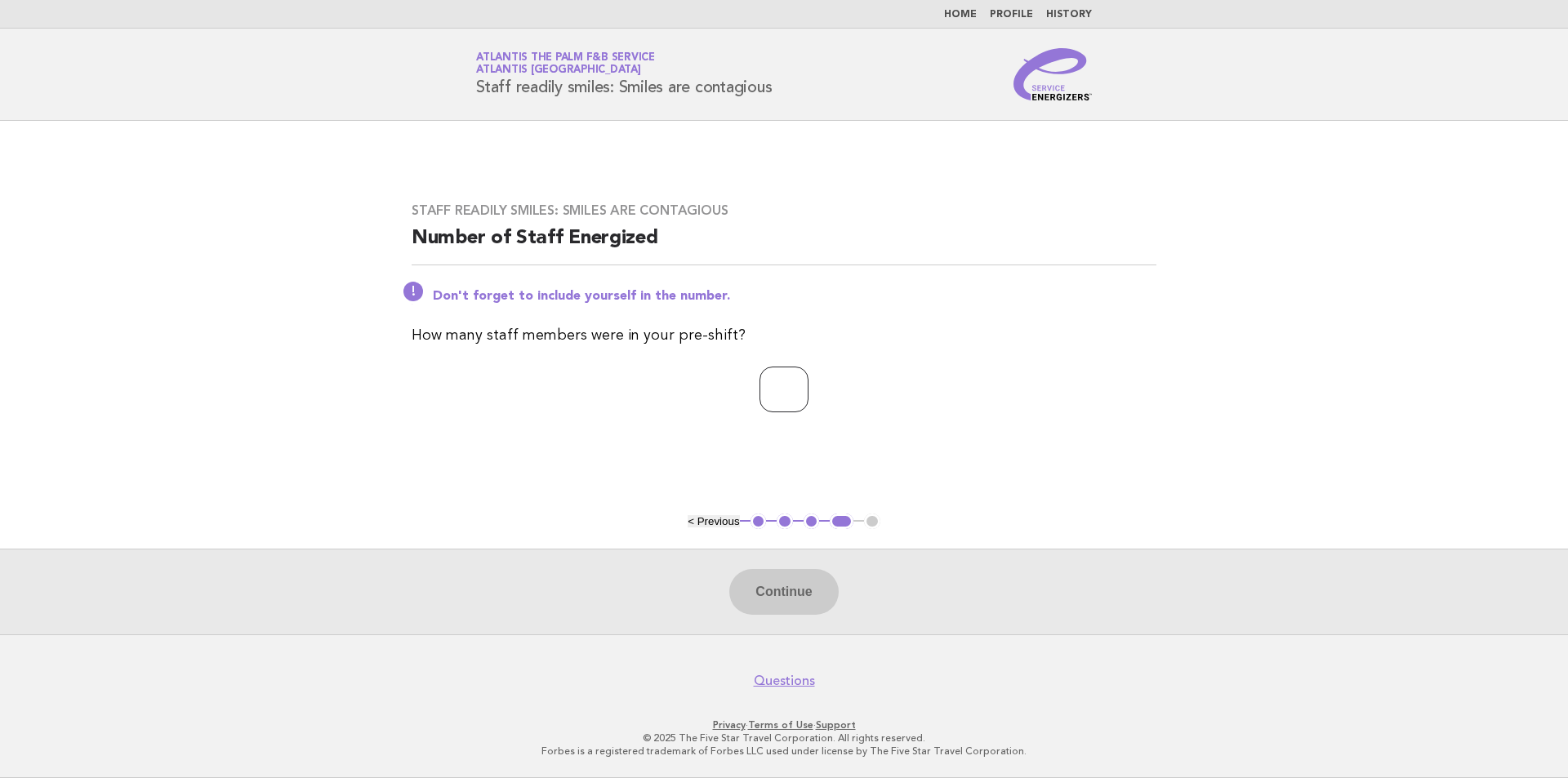
click at [809, 401] on input "number" at bounding box center [784, 389] width 49 height 46
type input "**"
click at [814, 605] on button "Continue" at bounding box center [784, 592] width 109 height 46
